Goal: Transaction & Acquisition: Subscribe to service/newsletter

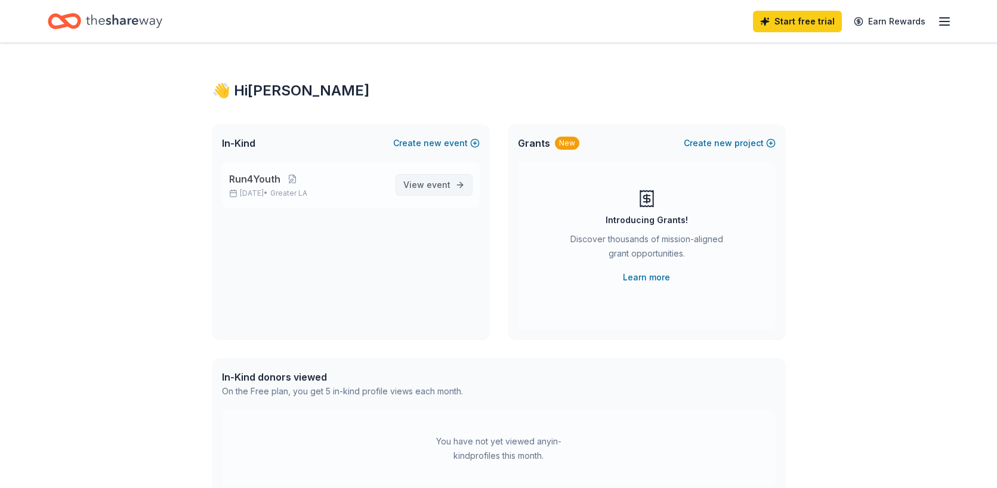
click at [417, 185] on span "View event" at bounding box center [426, 185] width 47 height 14
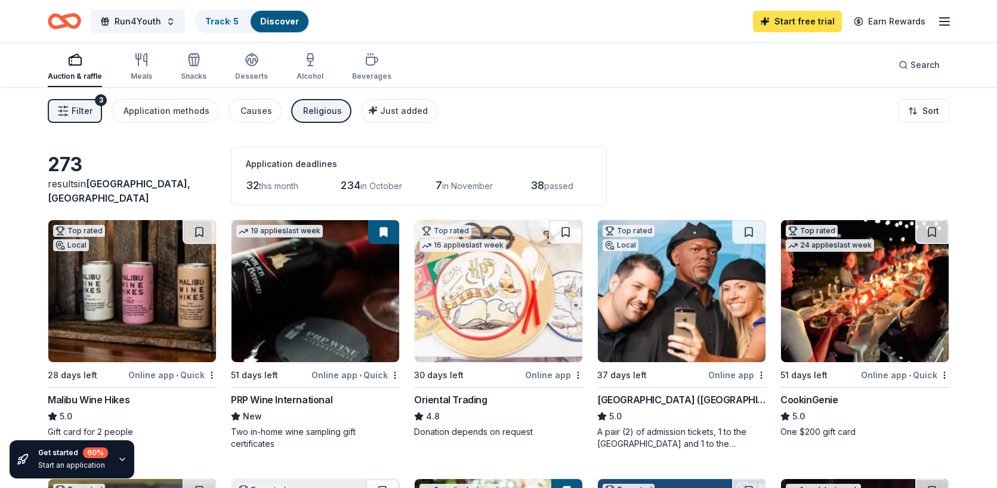
click at [832, 26] on link "Start free trial" at bounding box center [797, 21] width 89 height 21
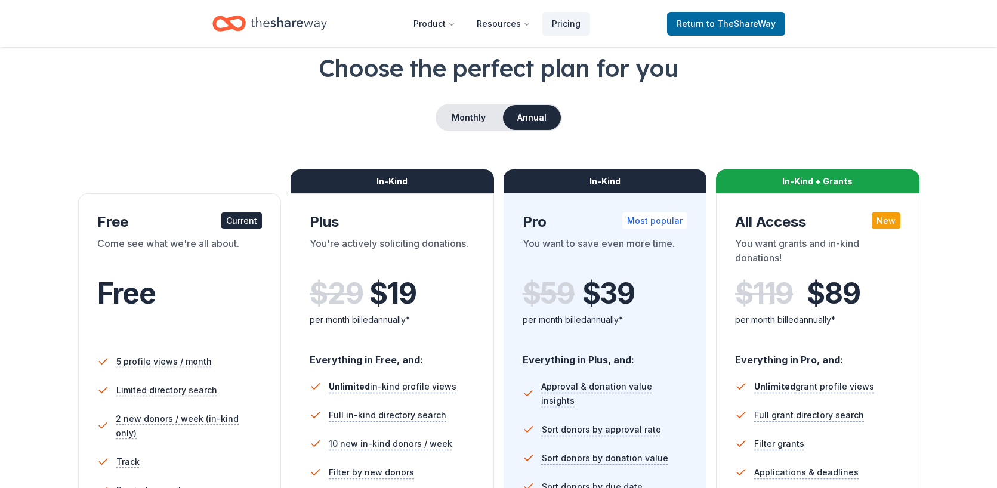
scroll to position [64, 0]
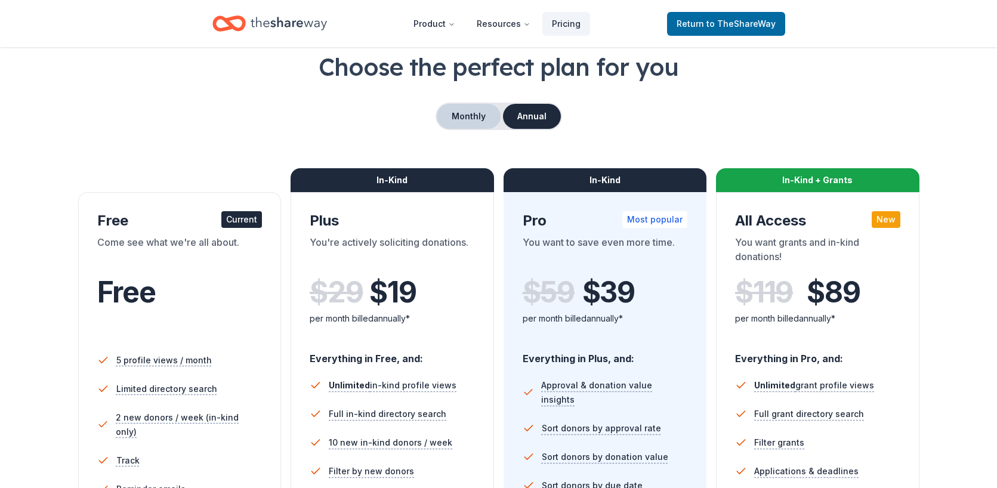
click at [476, 119] on button "Monthly" at bounding box center [469, 116] width 64 height 25
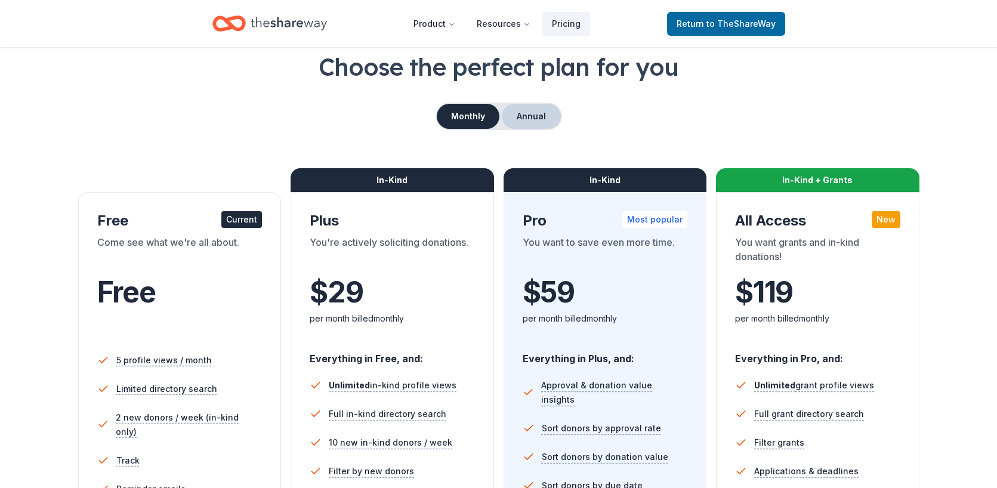
click at [527, 117] on button "Annual" at bounding box center [531, 116] width 59 height 25
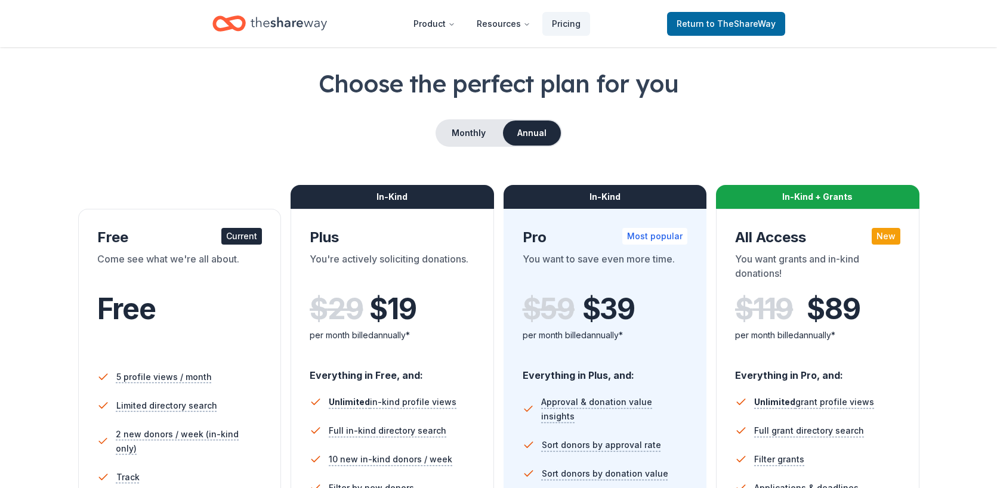
scroll to position [20, 0]
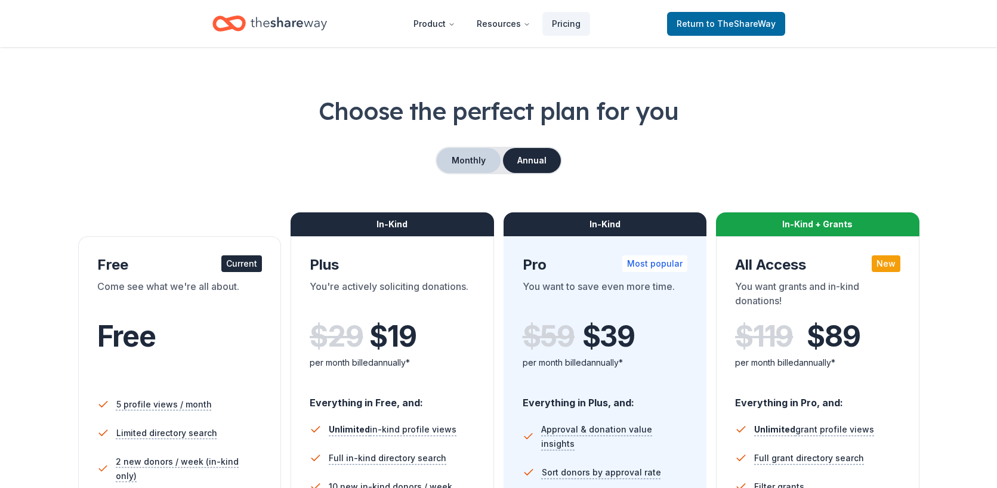
click at [482, 152] on button "Monthly" at bounding box center [469, 160] width 64 height 25
